Goal: Check status: Check status

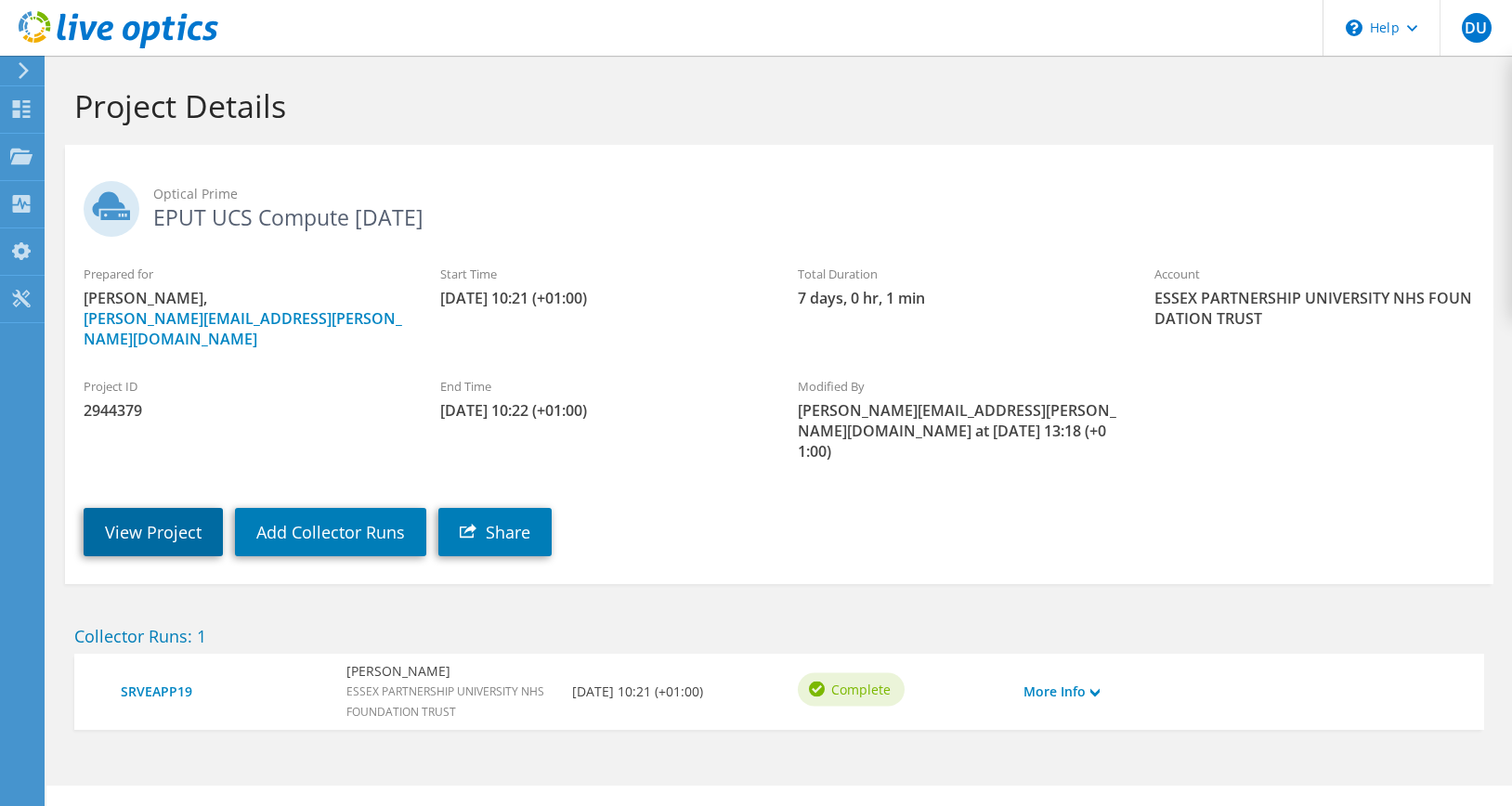
click at [136, 508] on link "View Project" at bounding box center [153, 531] width 139 height 48
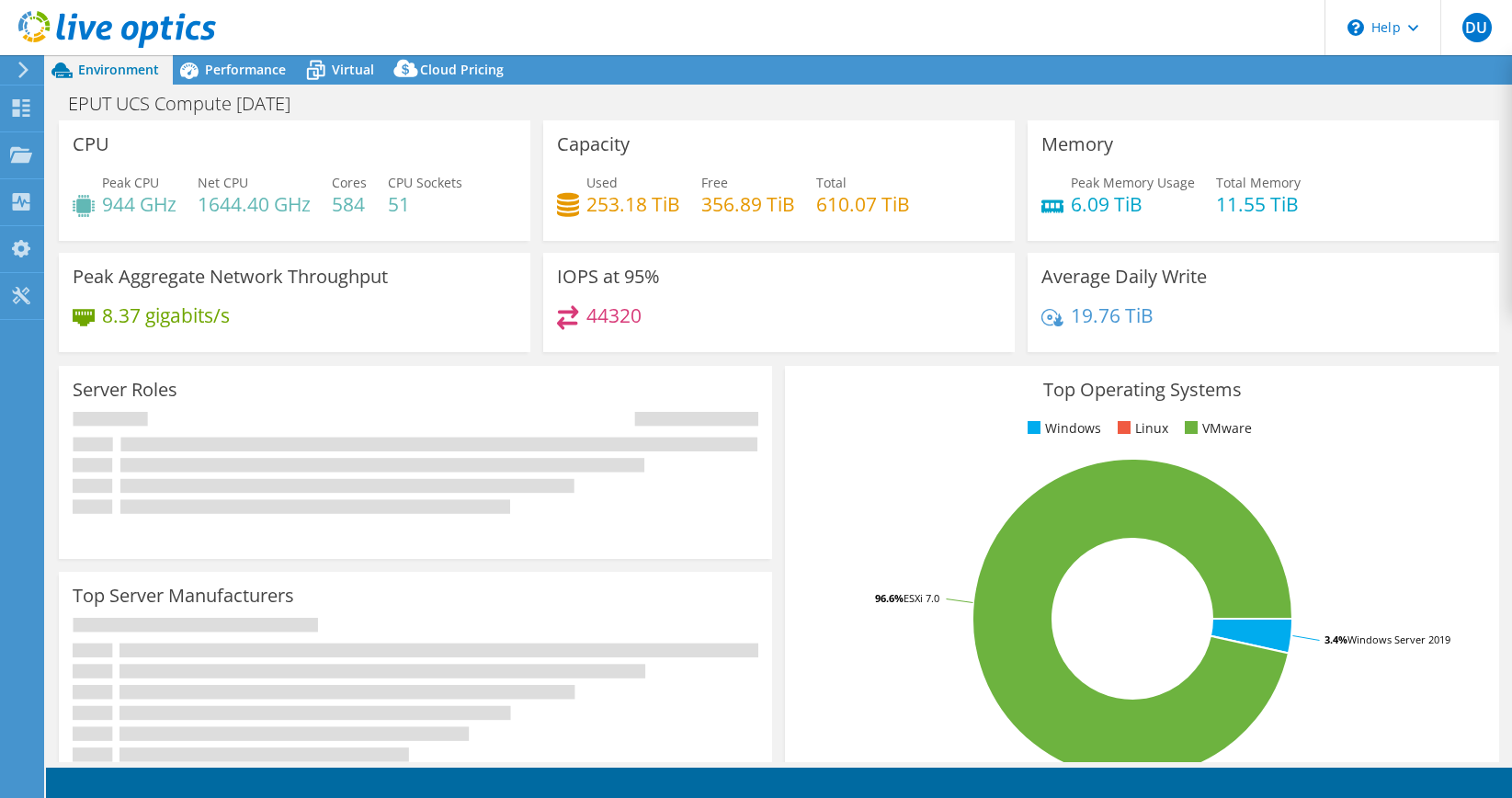
select select "EULondon"
select select "GBP"
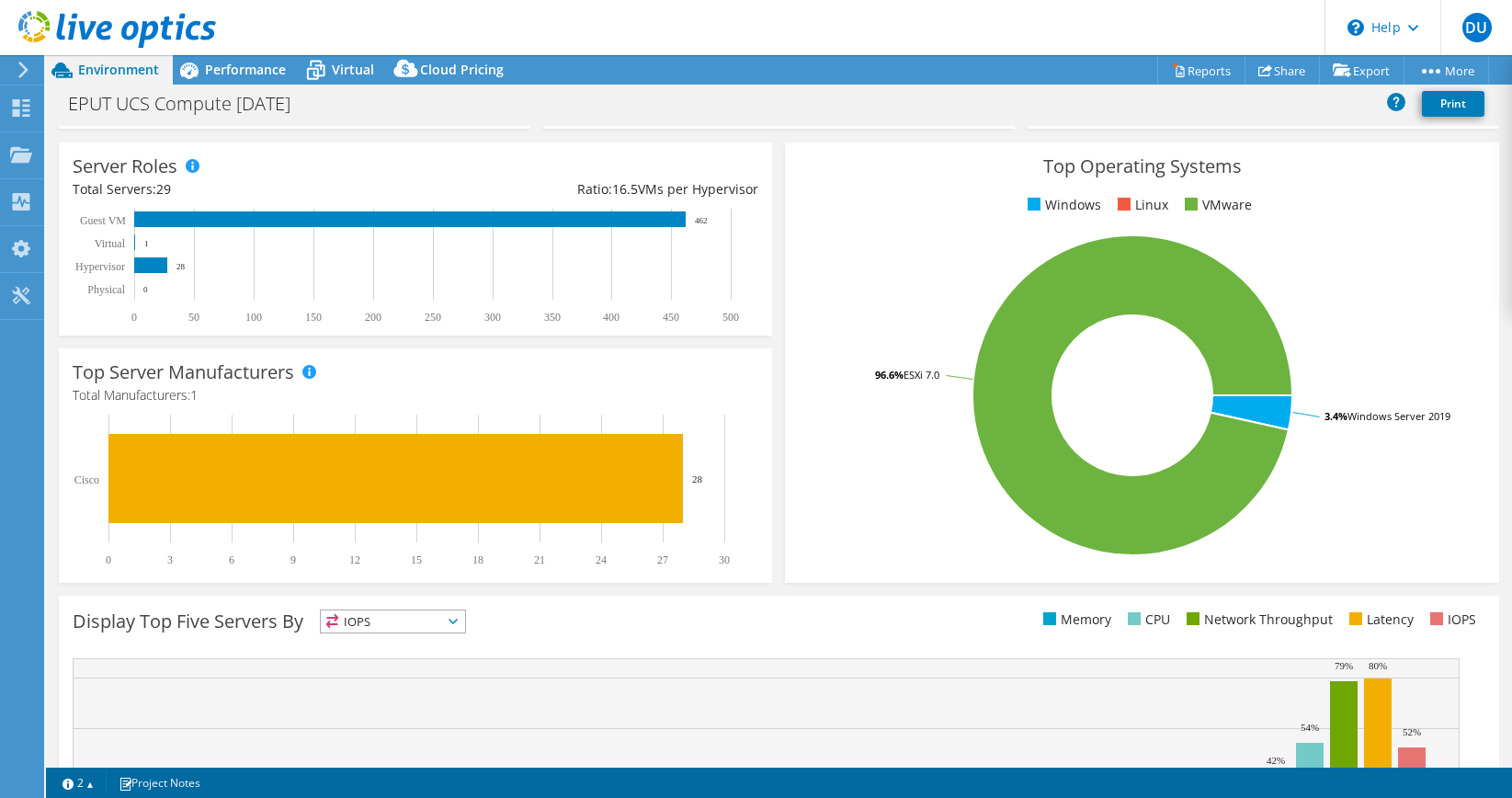
scroll to position [11, 0]
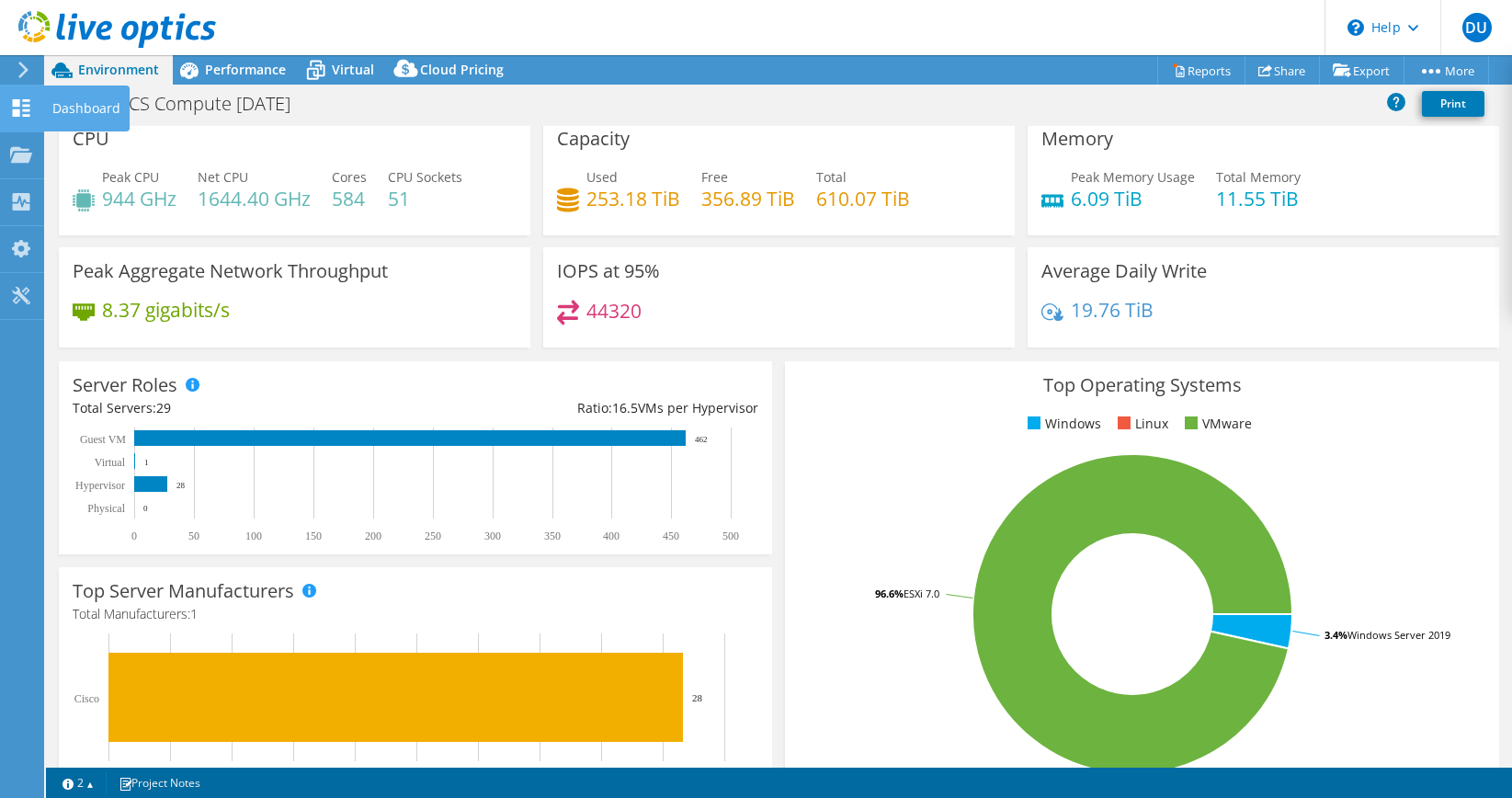
click at [22, 115] on icon at bounding box center [21, 108] width 22 height 18
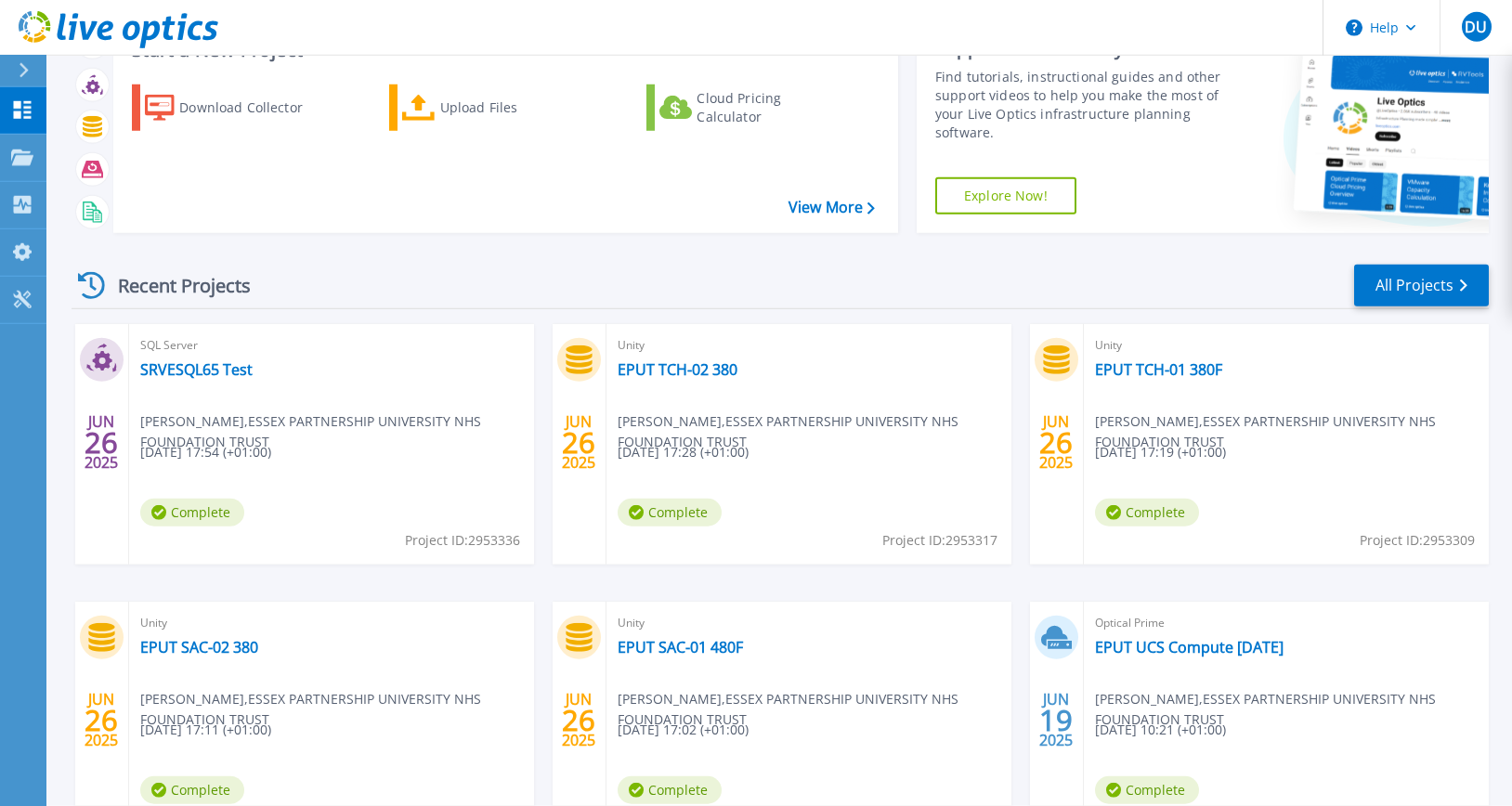
scroll to position [223, 0]
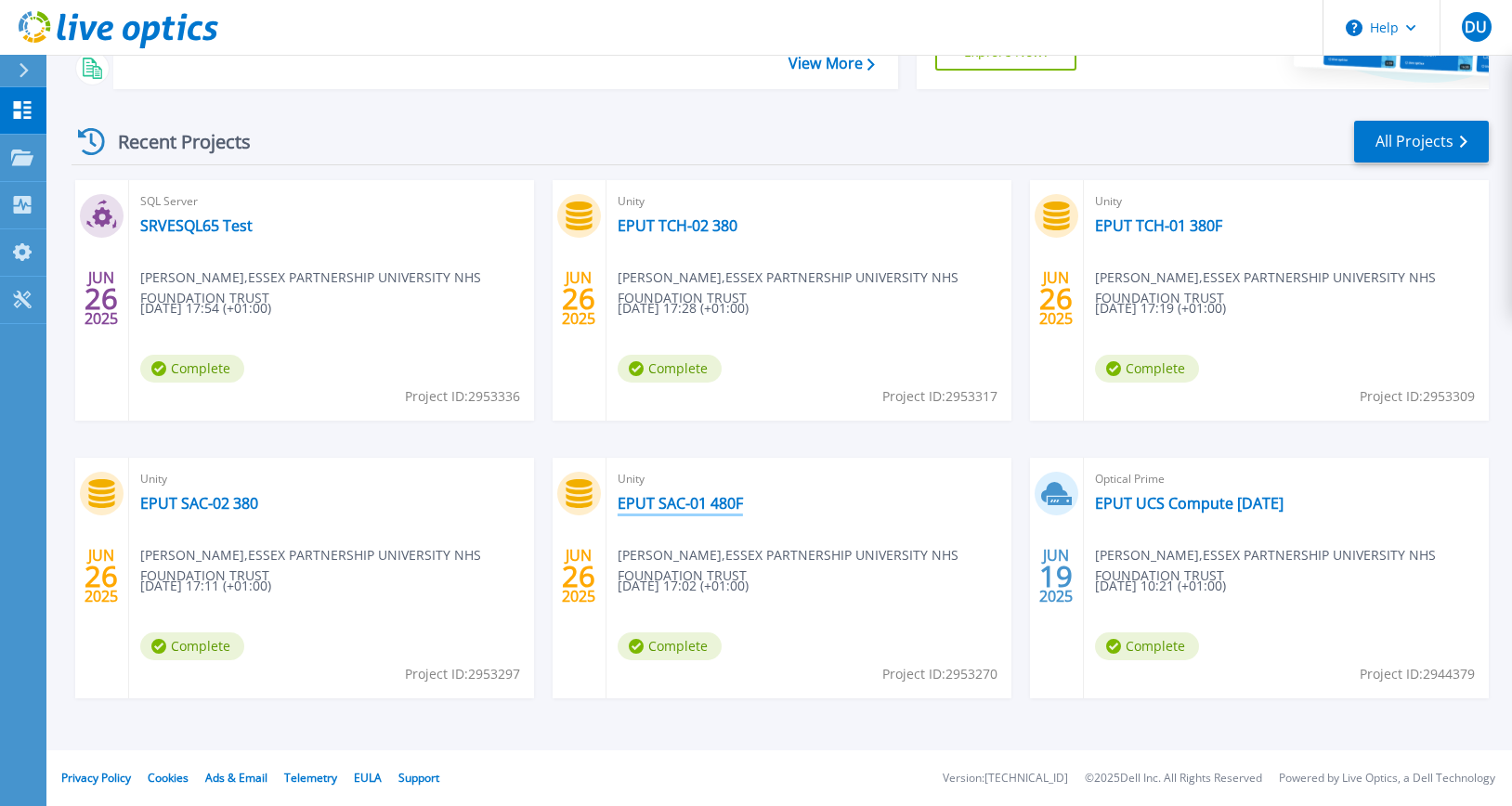
click at [739, 509] on link "EPUT SAC-01 480F" at bounding box center [680, 503] width 125 height 19
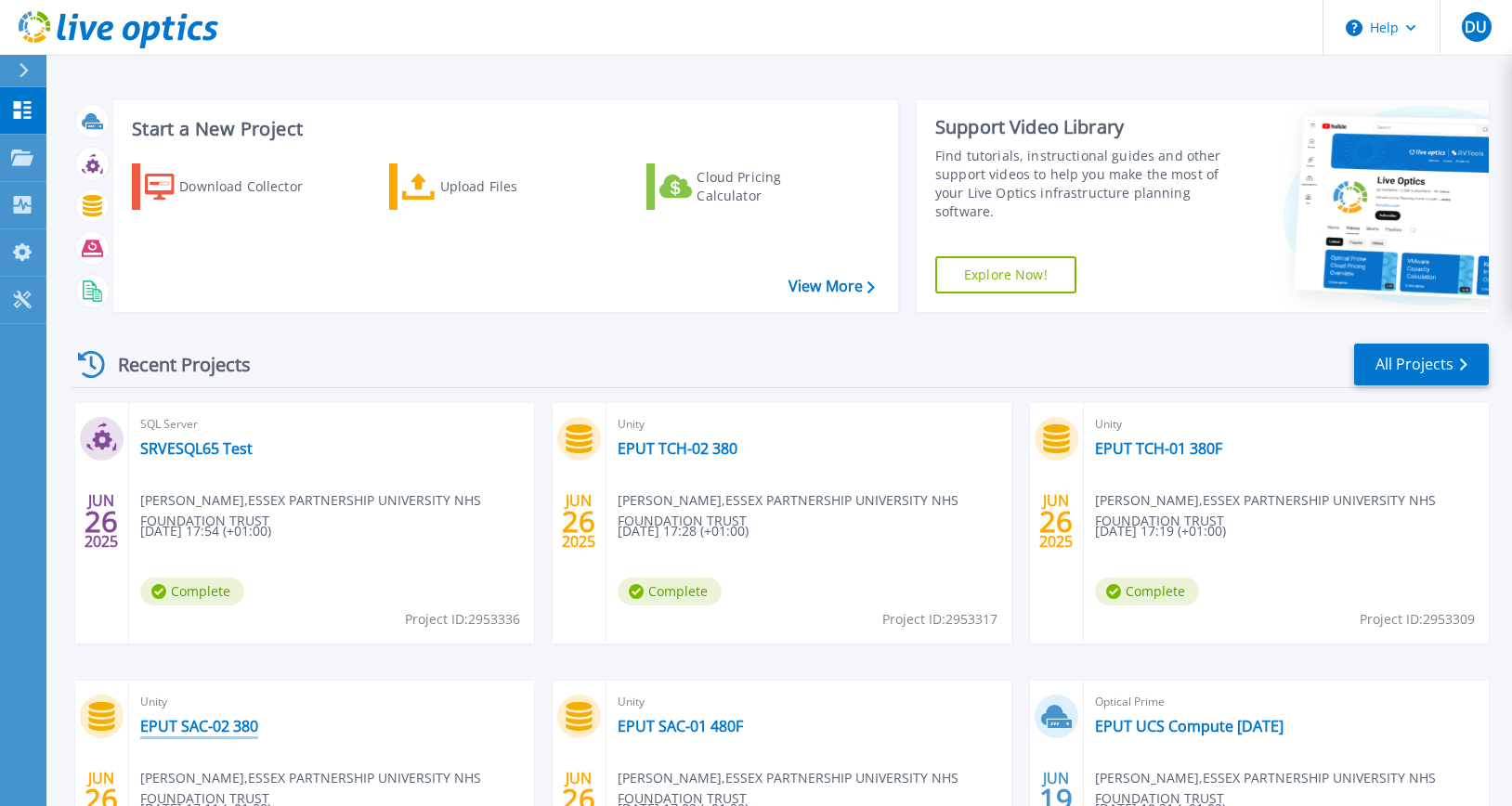
click at [183, 731] on link "EPUT SAC-02 380" at bounding box center [199, 726] width 118 height 19
click at [1186, 453] on link "EPUT TCH-01 380F" at bounding box center [1158, 449] width 127 height 19
click at [683, 450] on link "EPUT TCH-02 380" at bounding box center [677, 449] width 119 height 19
